Goal: Information Seeking & Learning: Learn about a topic

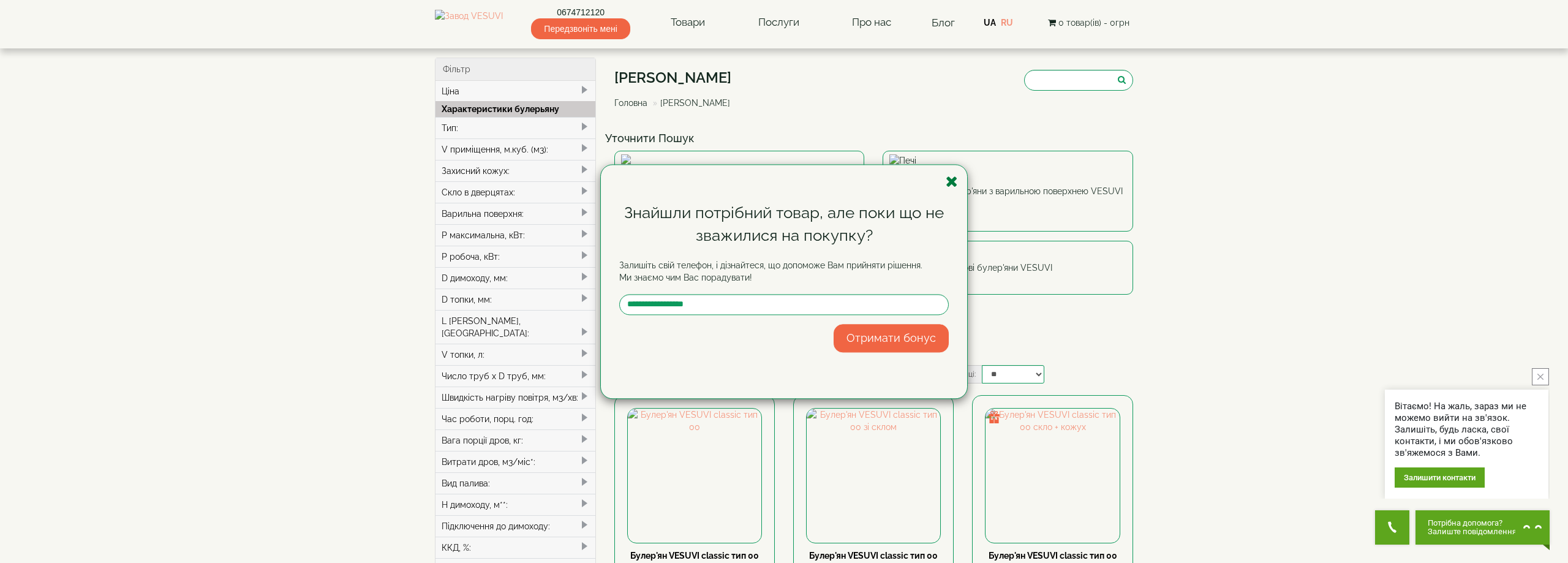
click at [951, 177] on icon "button" at bounding box center [951, 181] width 13 height 15
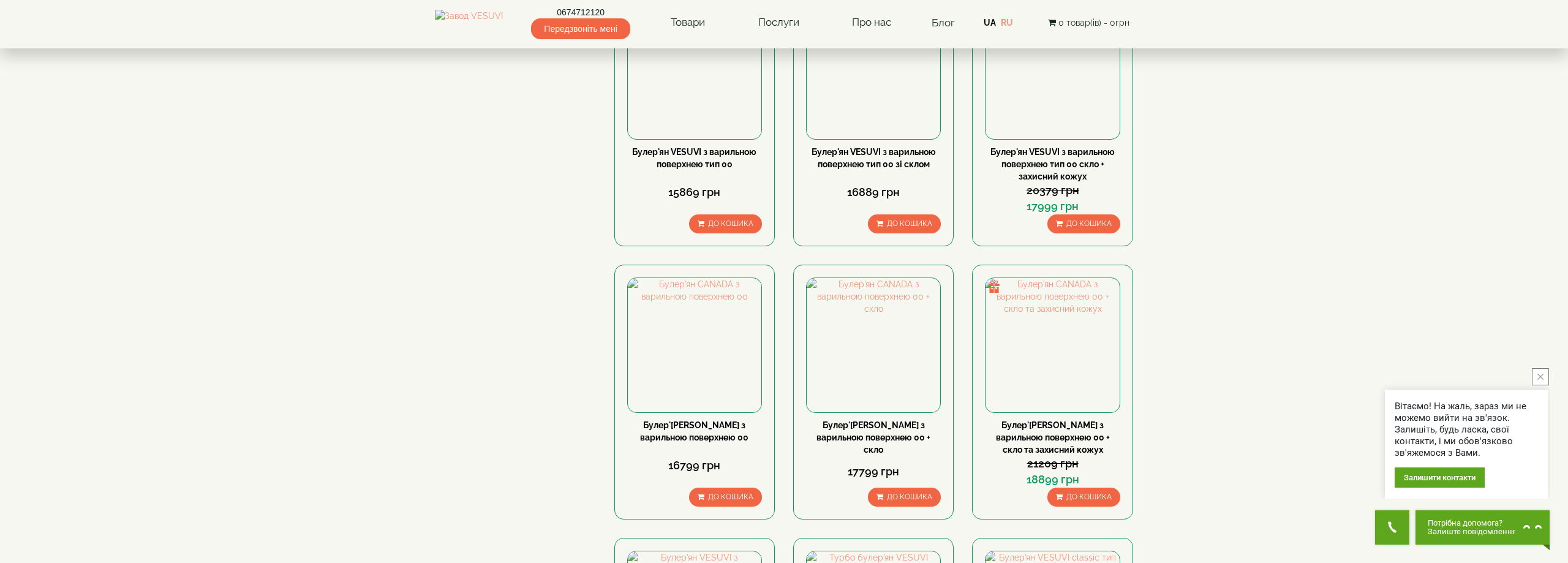
scroll to position [1312, 0]
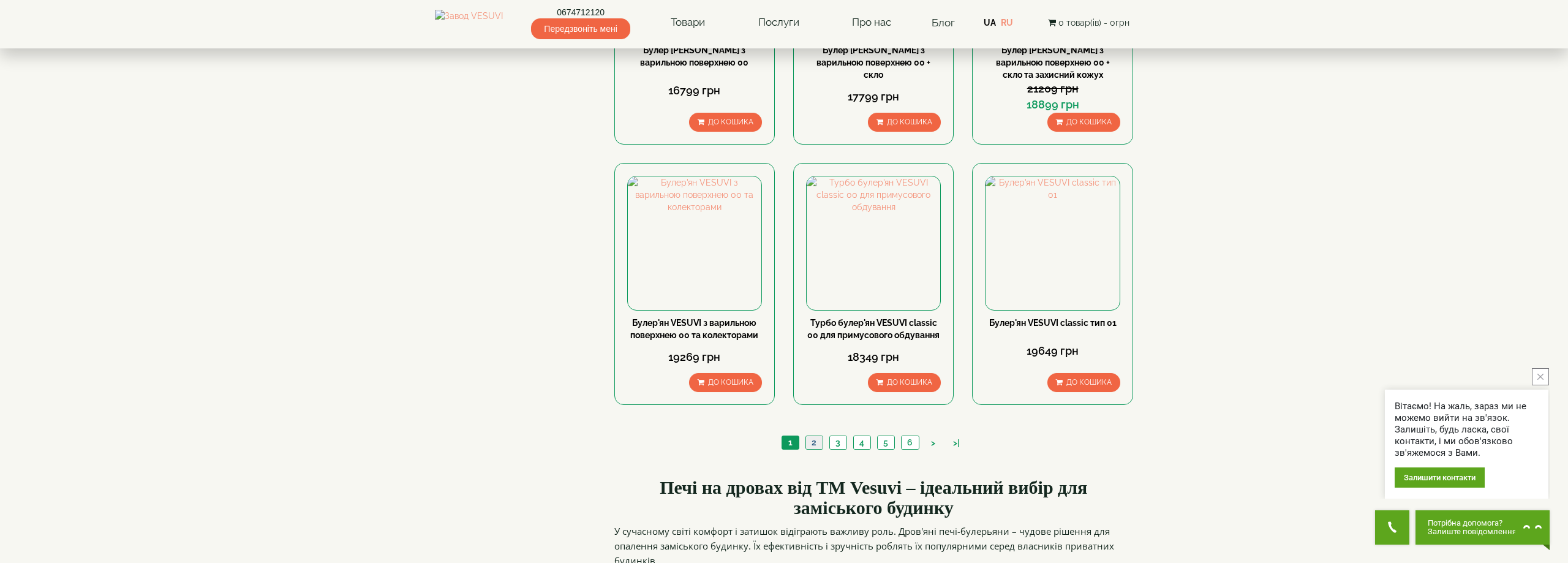
click at [819, 436] on link "2" at bounding box center [814, 442] width 17 height 13
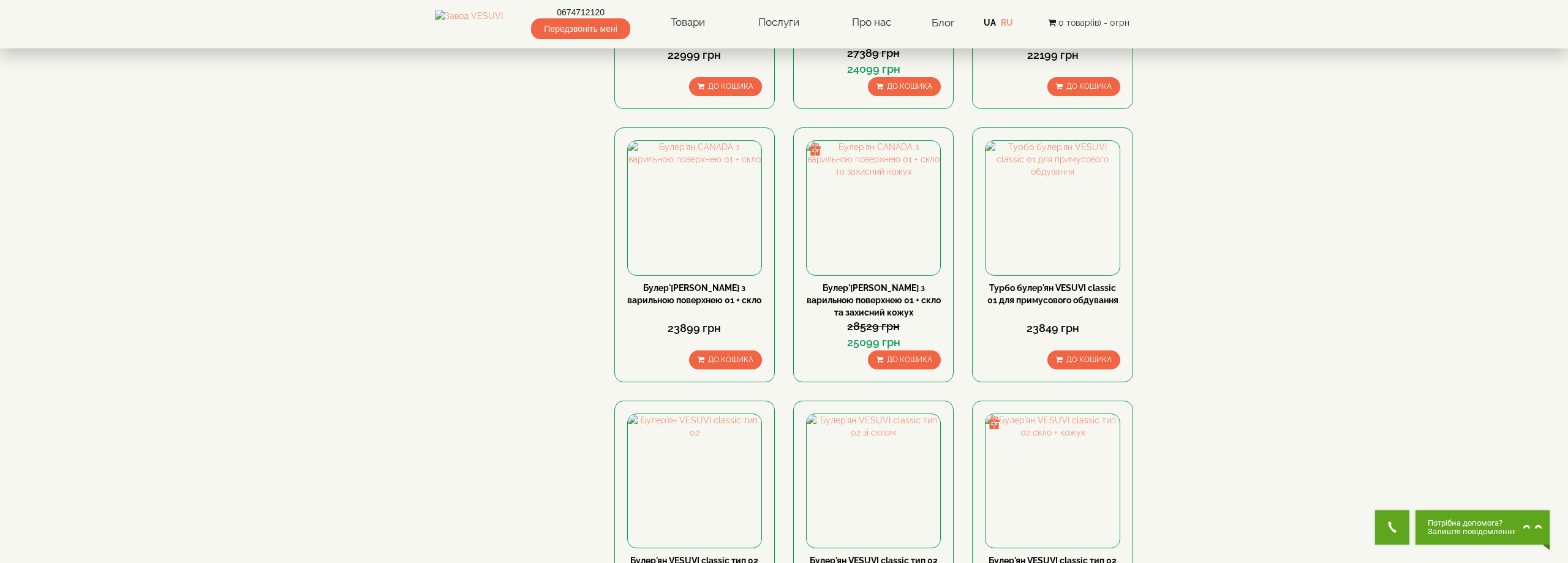
scroll to position [1319, 0]
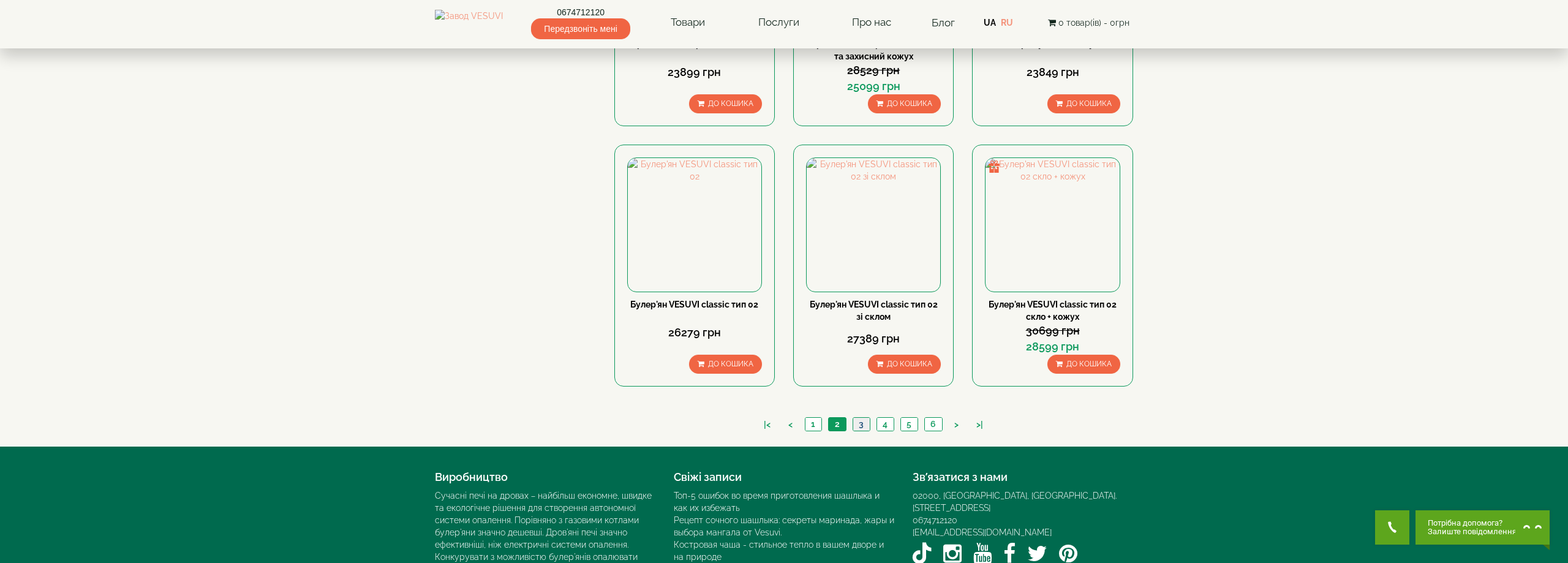
click at [857, 418] on link "3" at bounding box center [861, 424] width 17 height 13
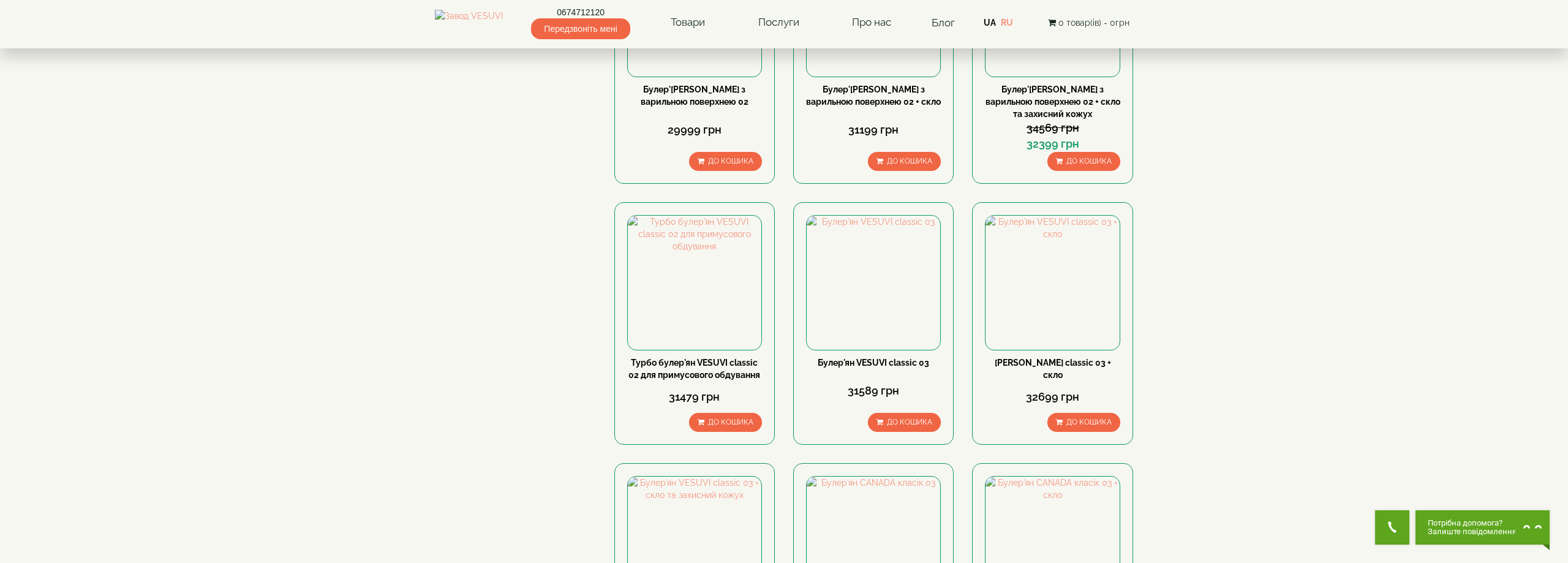
scroll to position [1312, 0]
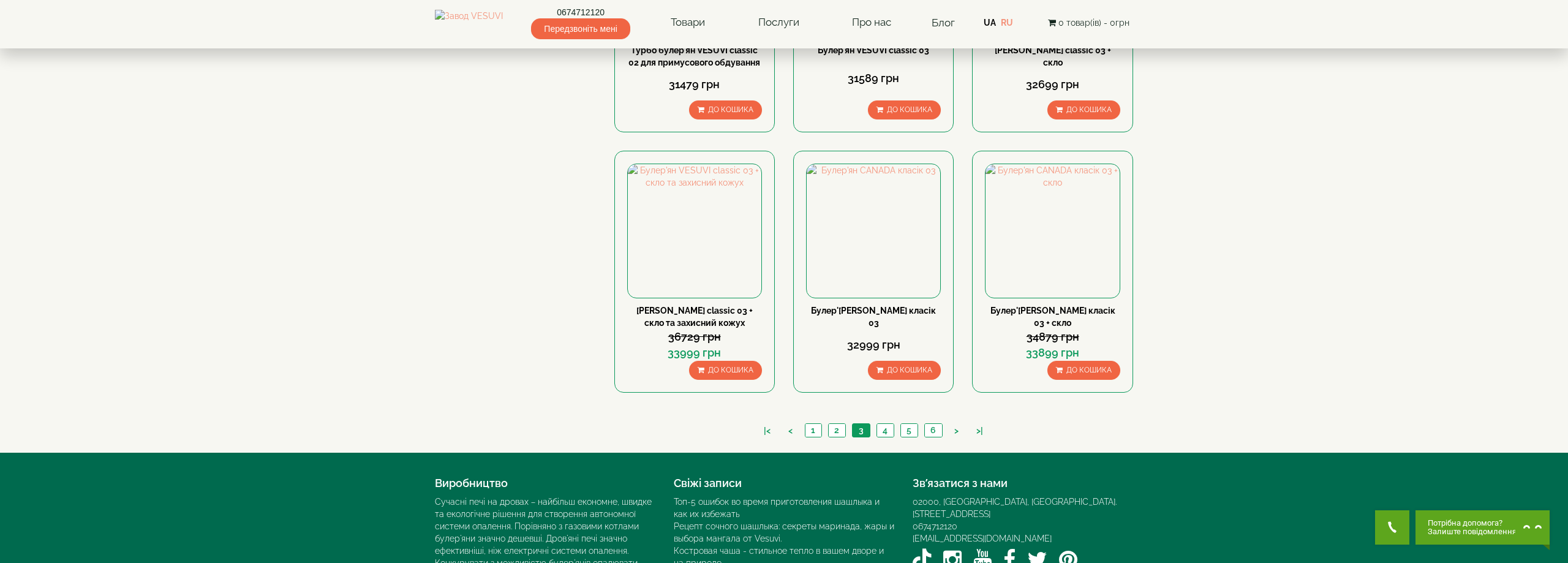
click at [923, 423] on ul "|< < 1 2 3 4 5 6 > >|" at bounding box center [873, 431] width 238 height 17
click at [926, 424] on link "6" at bounding box center [933, 431] width 18 height 13
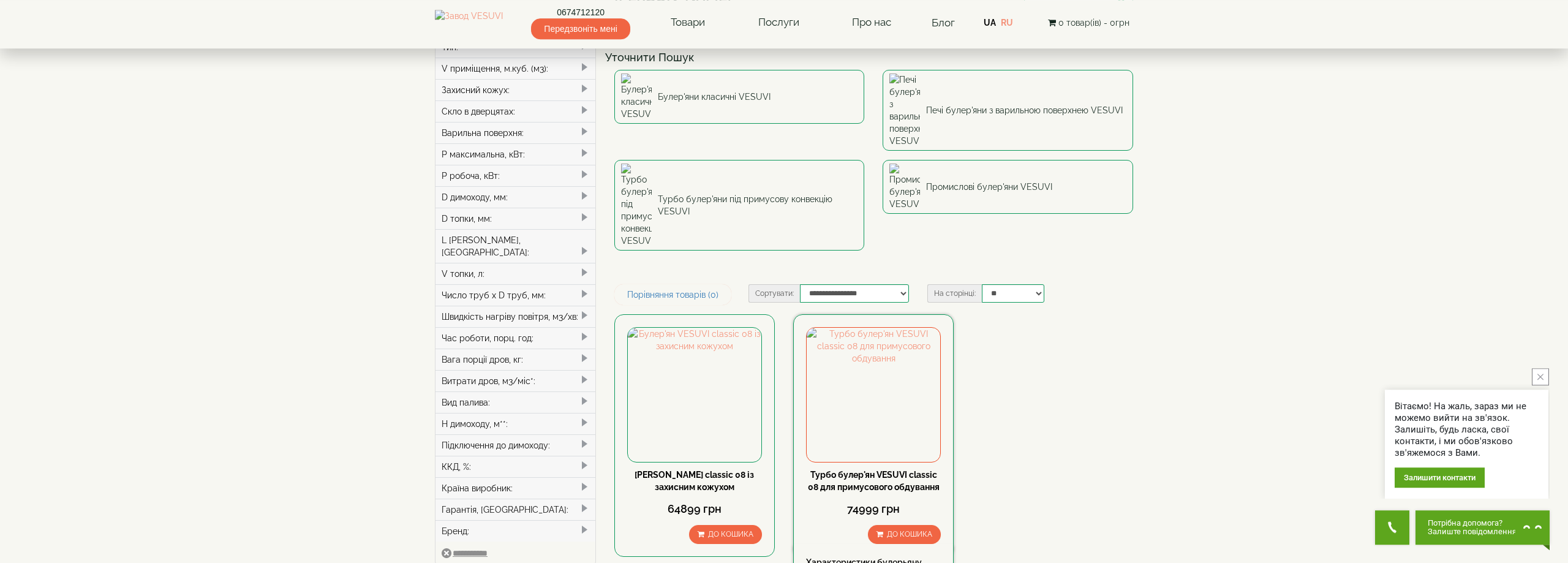
scroll to position [125, 0]
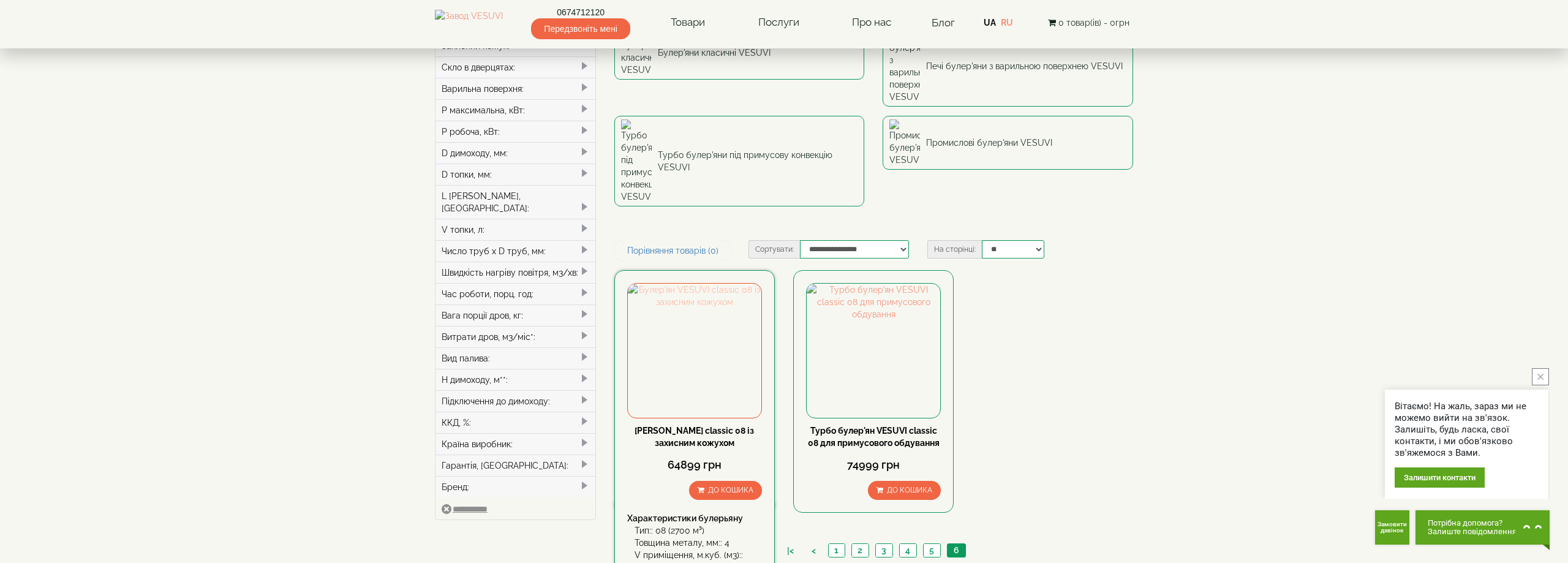
click at [707, 284] on img at bounding box center [694, 350] width 133 height 133
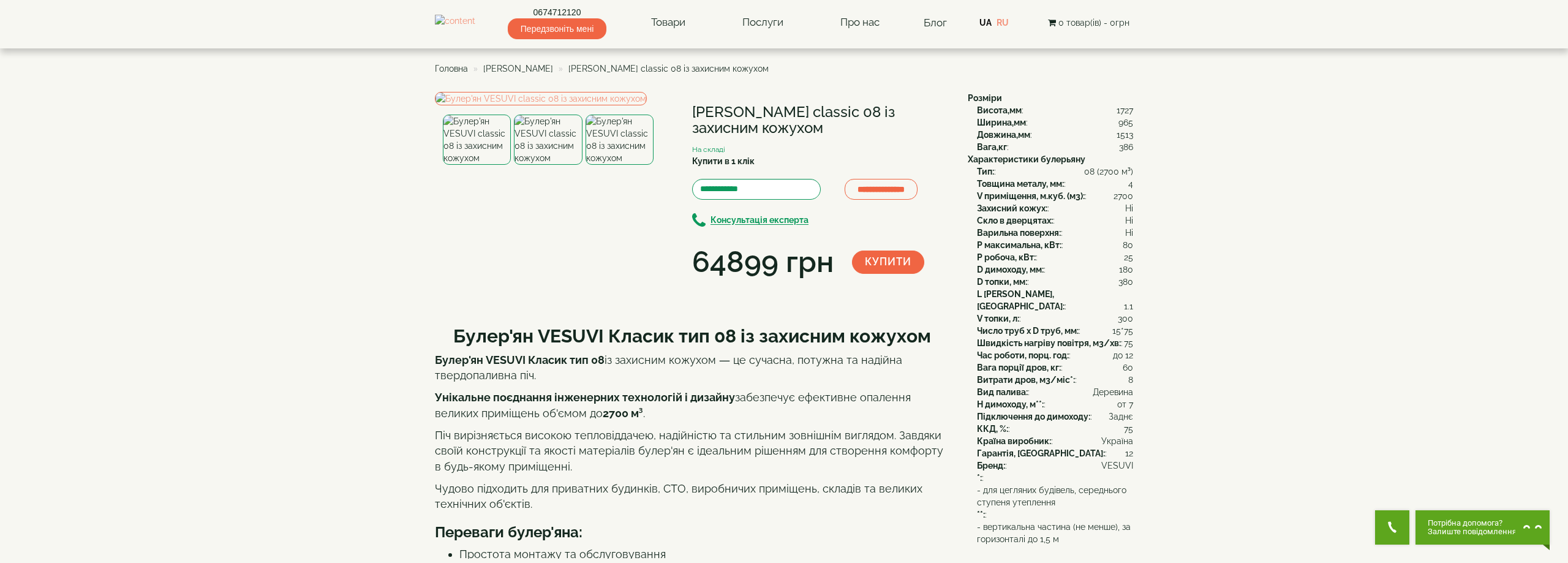
click at [526, 165] on img at bounding box center [548, 140] width 68 height 50
click at [610, 165] on img at bounding box center [619, 140] width 68 height 50
click at [551, 165] on img at bounding box center [548, 140] width 68 height 50
click at [498, 165] on img at bounding box center [477, 140] width 68 height 50
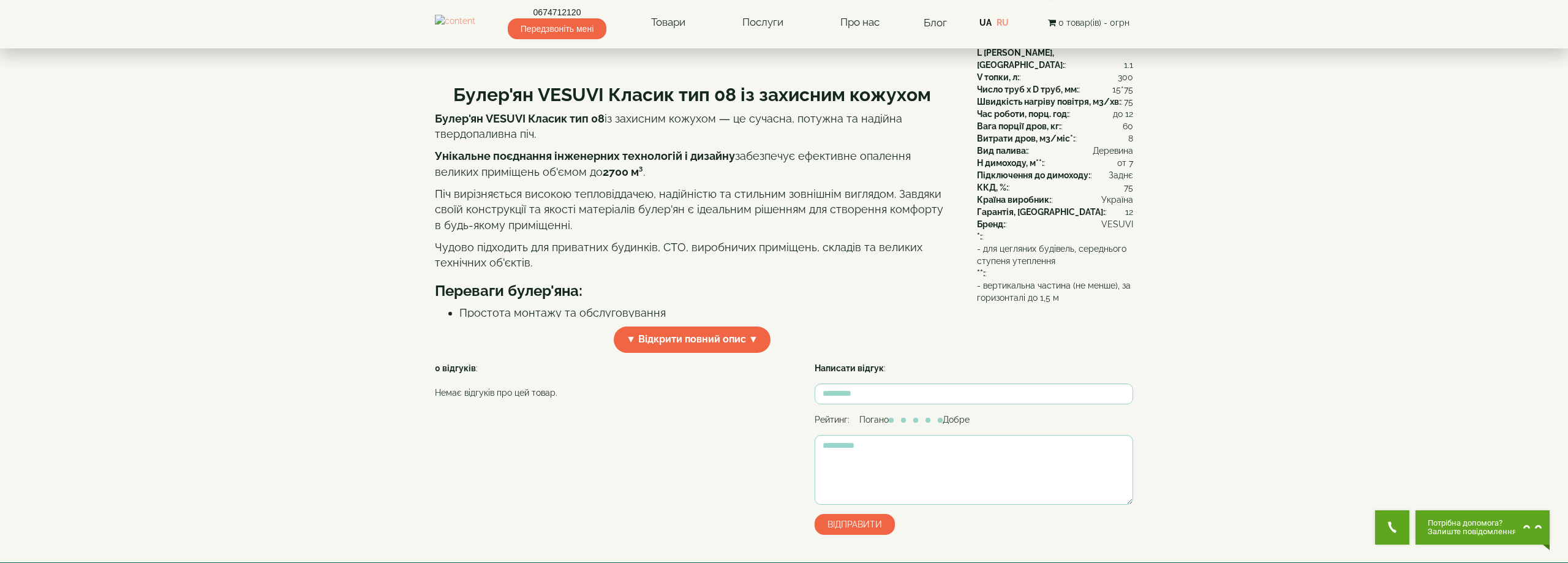
scroll to position [313, 0]
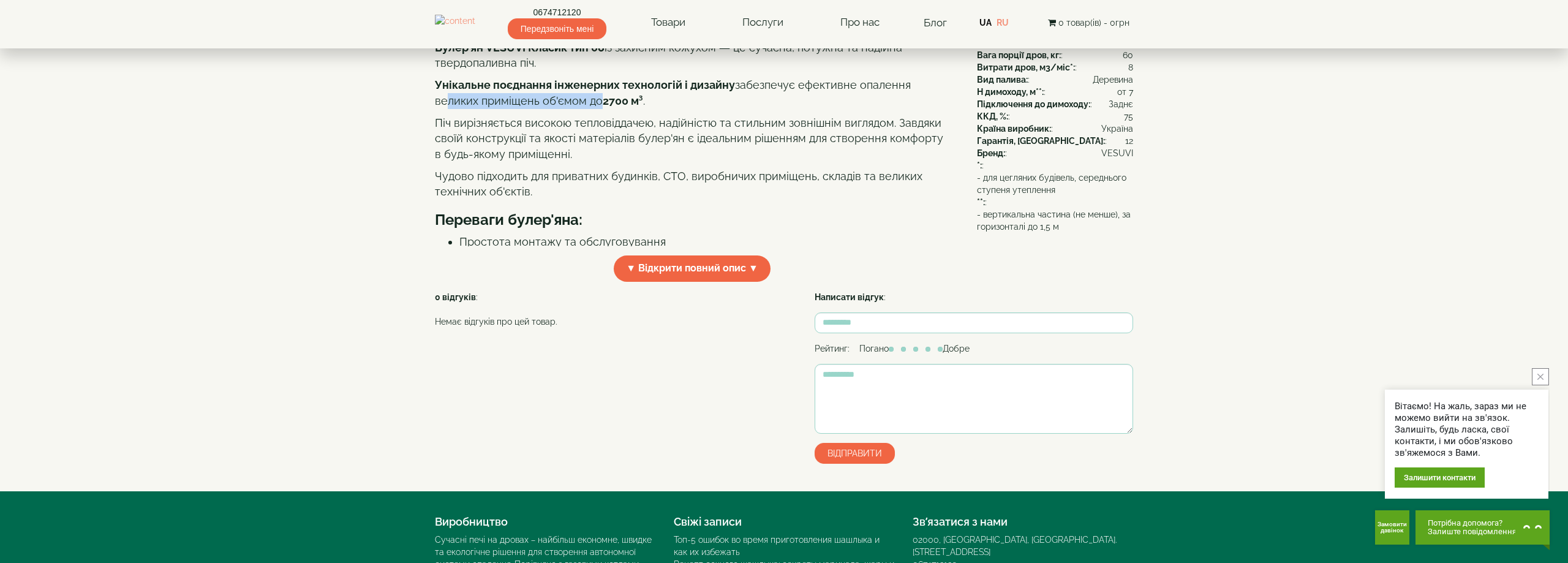
drag, startPoint x: 449, startPoint y: 206, endPoint x: 595, endPoint y: 214, distance: 146.2
click at [595, 108] on p "Унікальне поєднання інженерних технологій і дизайну забезпечує ефективне опален…" at bounding box center [692, 93] width 515 height 32
click at [599, 222] on div "Булер'ян VESUVI Класик тип 08 із захисним кожухом Булер'ян VESUVI Класик тип 08…" at bounding box center [692, 123] width 515 height 245
drag, startPoint x: 646, startPoint y: 217, endPoint x: 604, endPoint y: 222, distance: 42.3
click at [604, 222] on div "Булер'ян VESUVI Класик тип 08 із захисним кожухом Булер'ян VESUVI Класик тип 08…" at bounding box center [692, 123] width 515 height 245
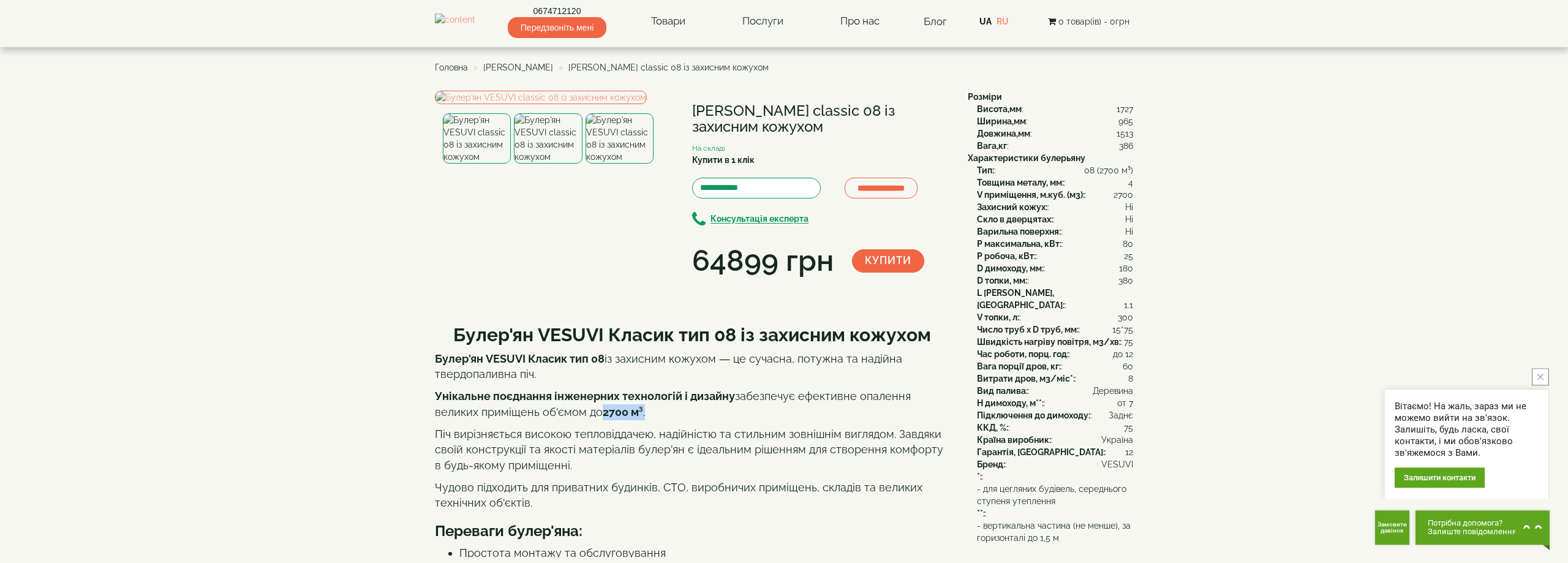
scroll to position [62, 0]
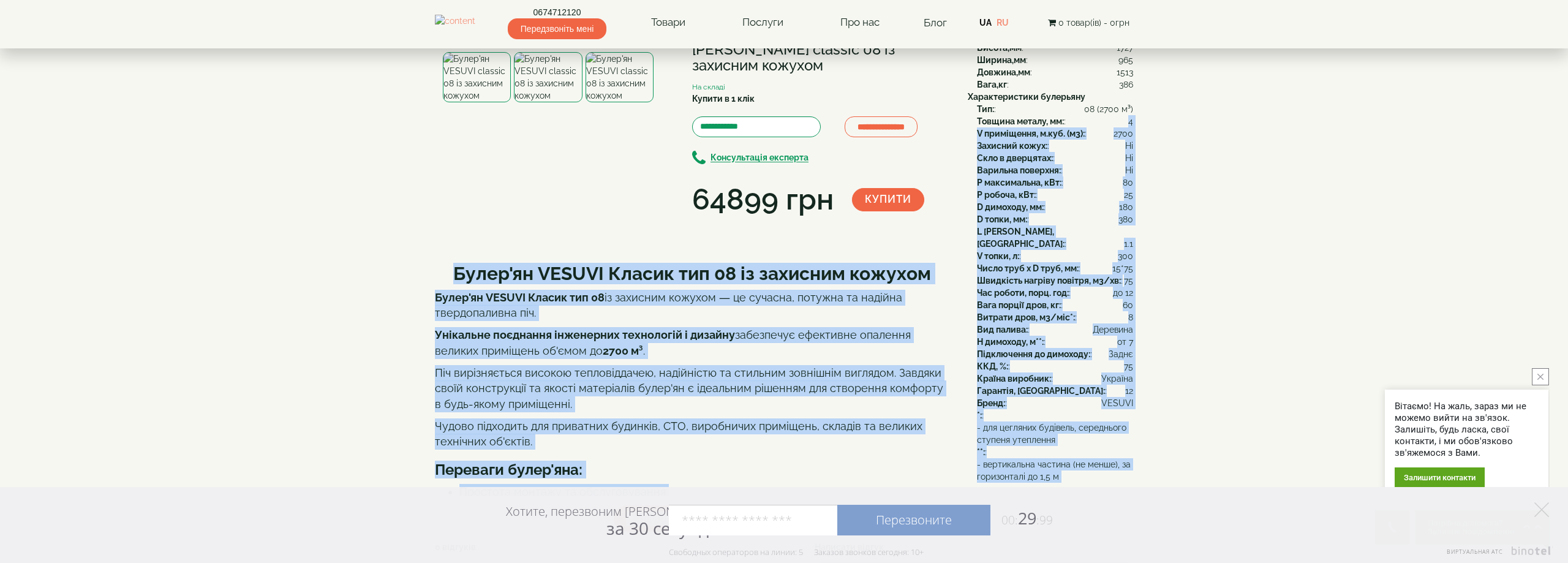
click at [1130, 124] on div "**********" at bounding box center [784, 386] width 716 height 713
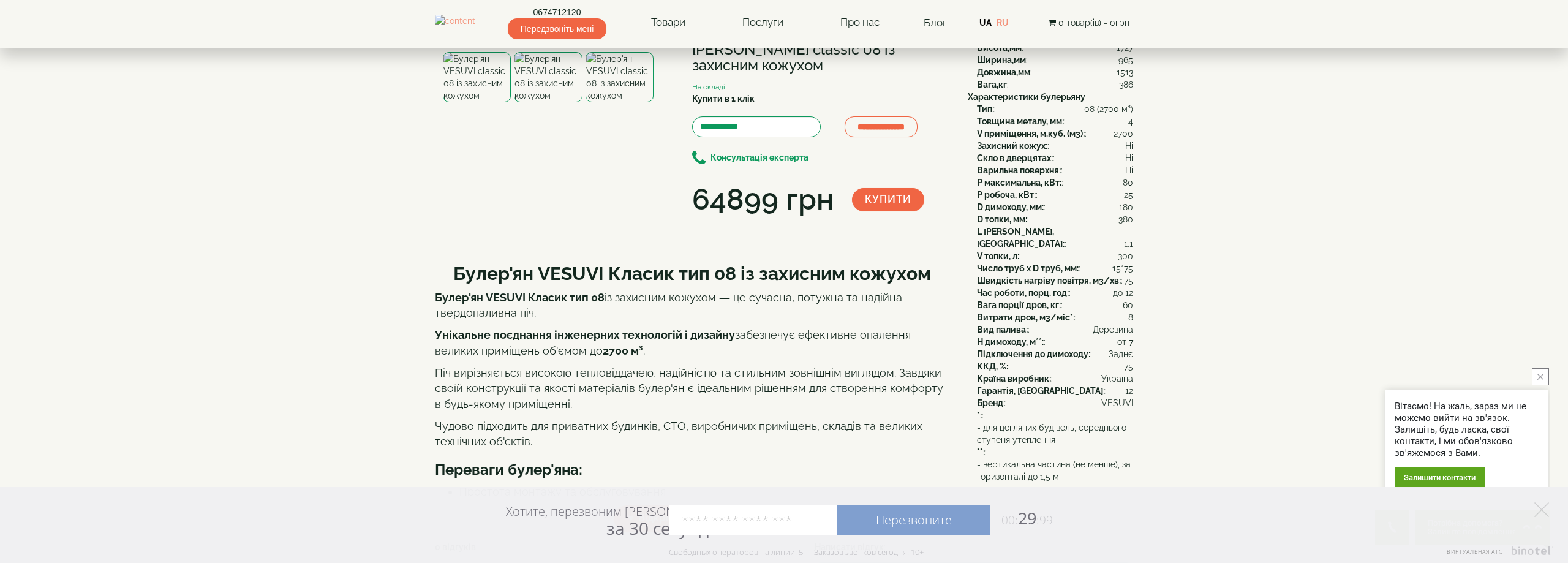
click at [1129, 124] on span "4" at bounding box center [1130, 122] width 5 height 13
drag, startPoint x: 1115, startPoint y: 136, endPoint x: 1129, endPoint y: 181, distance: 47.1
click at [1129, 181] on div "Тип: : 08 (2700 м³) Товщина металу, мм: : 4 V приміщення, м.куб. (м3): : 2700 З…" at bounding box center [1050, 280] width 166 height 356
click at [1122, 191] on div "P робоча, кВт: : 25" at bounding box center [1054, 195] width 156 height 13
click at [1122, 187] on div "P максимальна, кВт: : 80" at bounding box center [1054, 183] width 156 height 13
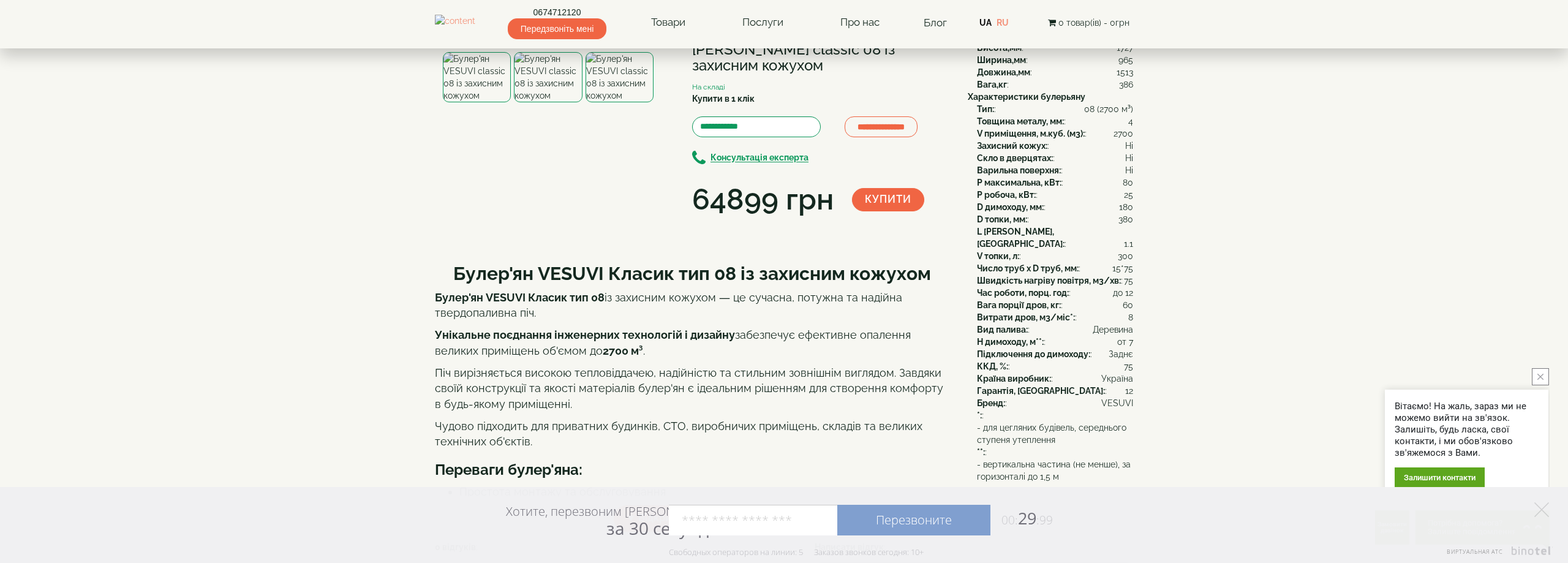
click at [1122, 187] on div "P максимальна, кВт: : 80" at bounding box center [1054, 183] width 156 height 13
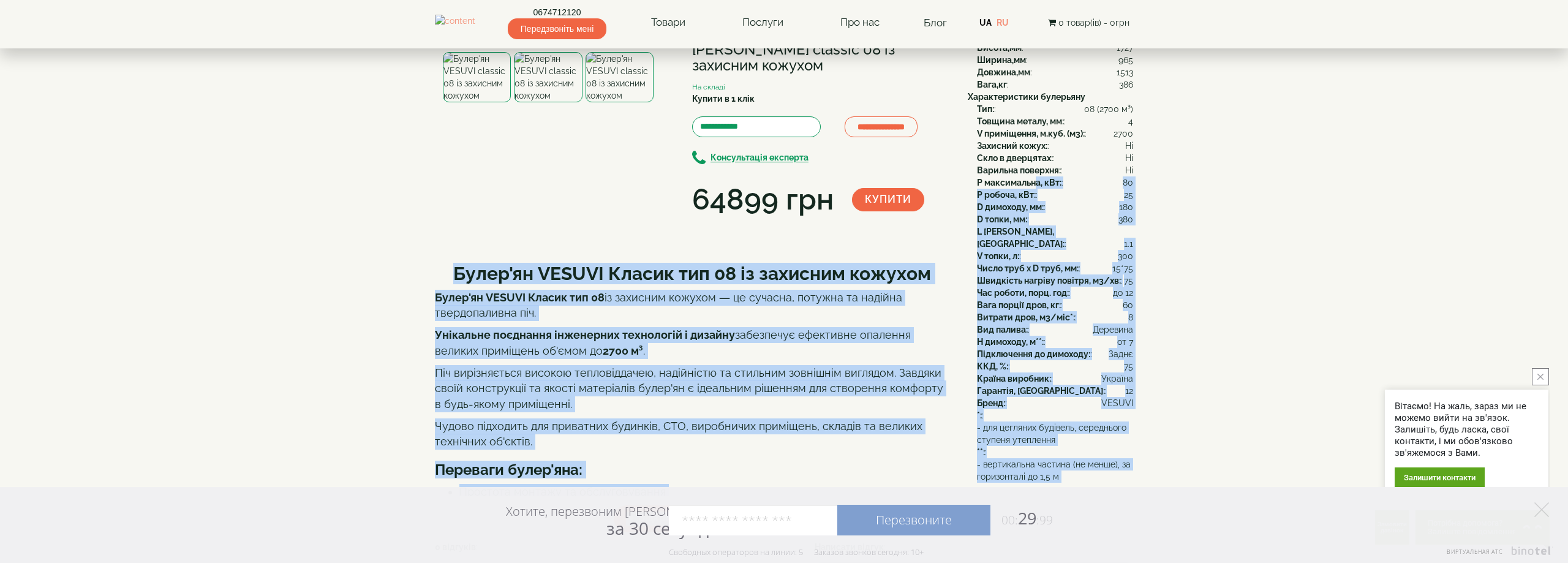
drag, startPoint x: 1135, startPoint y: 185, endPoint x: 1038, endPoint y: 185, distance: 97.0
click at [1038, 185] on div "**********" at bounding box center [784, 386] width 716 height 713
click at [1092, 195] on div "P робоча, кВт: : 25" at bounding box center [1054, 195] width 156 height 13
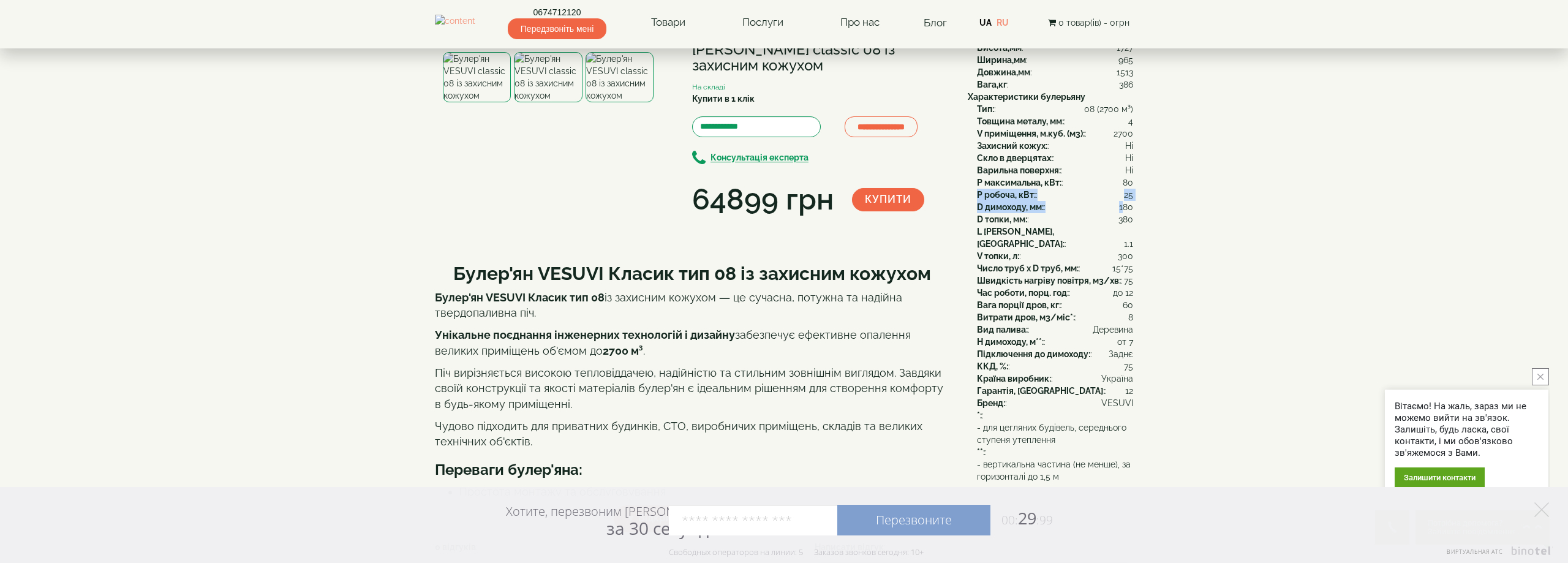
drag, startPoint x: 974, startPoint y: 198, endPoint x: 1122, endPoint y: 204, distance: 148.1
click at [1122, 204] on div "Тип: : 08 (2700 м³) Товщина металу, мм: : 4 V приміщення, м.куб. (м3): : 2700 З…" at bounding box center [1050, 280] width 166 height 356
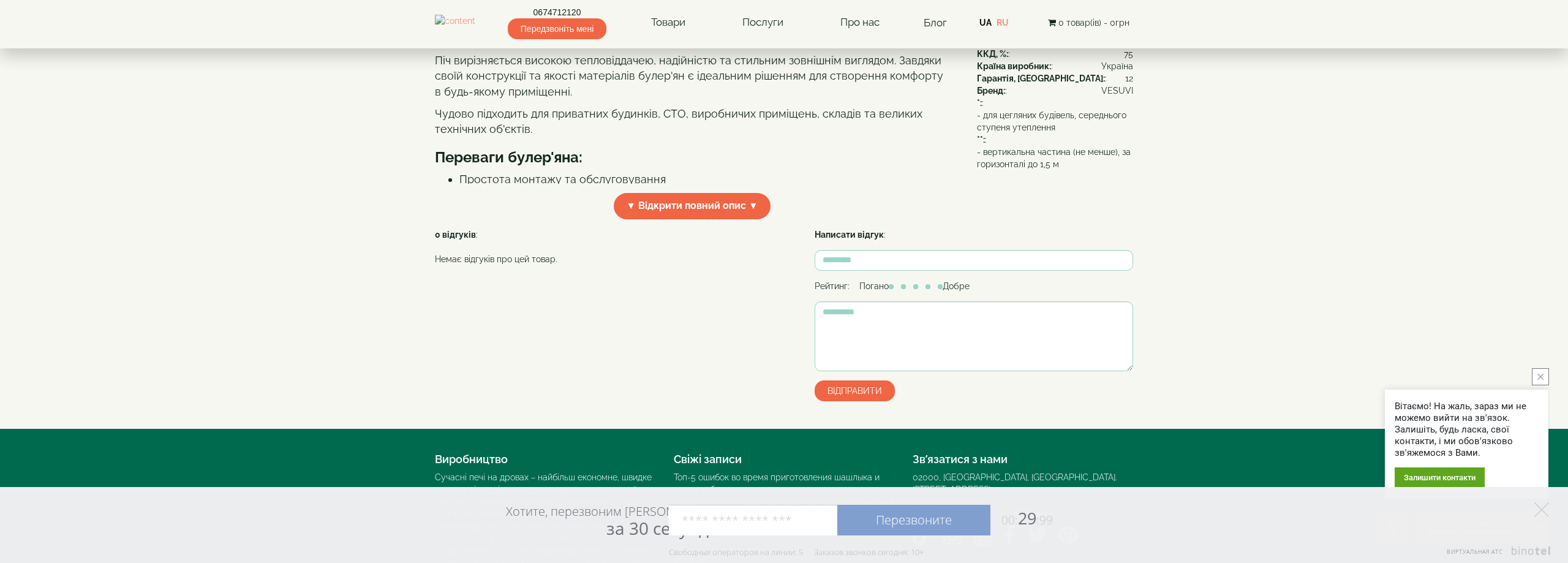
scroll to position [564, 0]
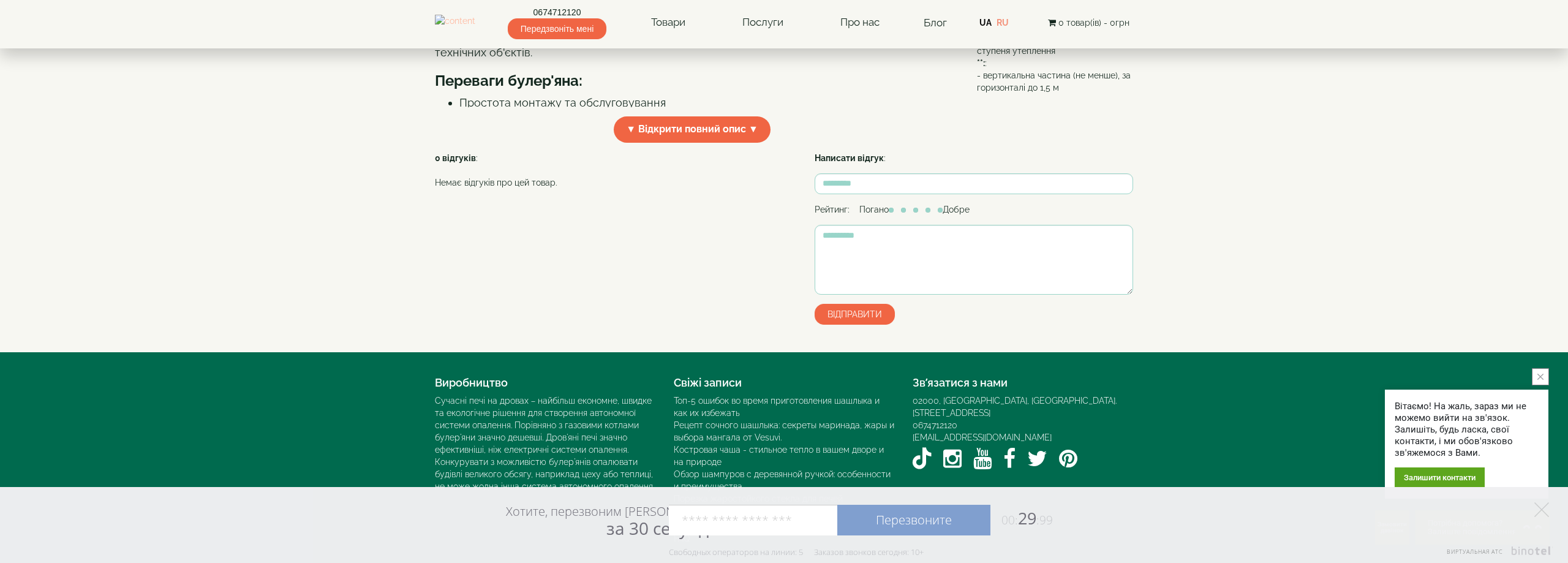
click at [475, 14] on img at bounding box center [455, 22] width 41 height 15
